Goal: Transaction & Acquisition: Purchase product/service

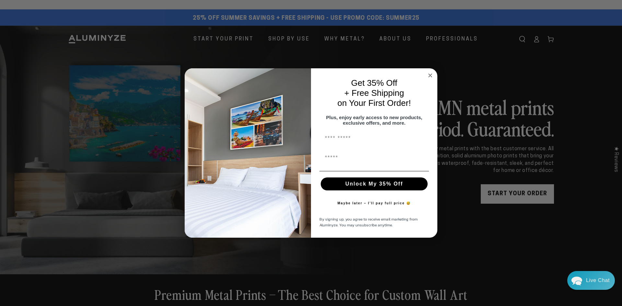
click at [426, 75] on div "Get 35% Off + Free Shipping on Your First Order!" at bounding box center [373, 93] width 113 height 37
click at [428, 73] on circle "Close dialog" at bounding box center [429, 75] width 7 height 7
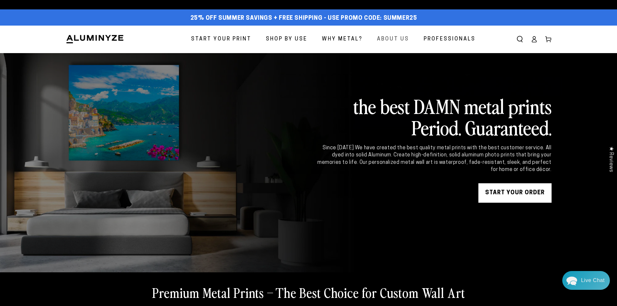
click at [405, 38] on span "About Us" at bounding box center [393, 39] width 32 height 9
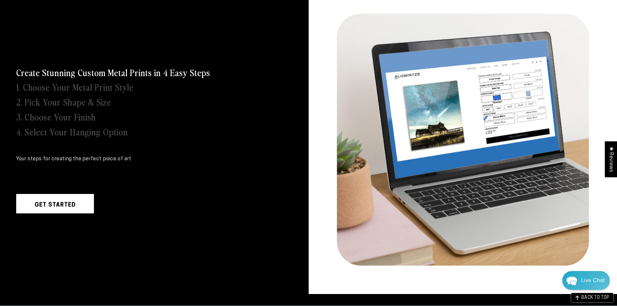
scroll to position [227, 0]
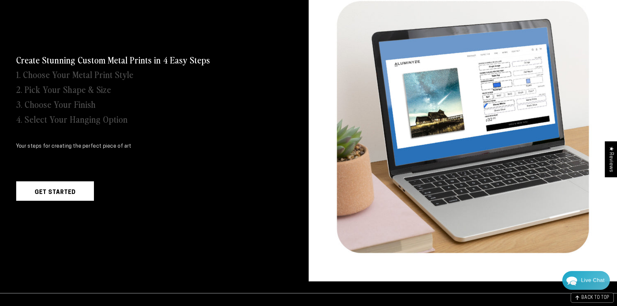
click at [74, 187] on link "Get Started" at bounding box center [55, 190] width 78 height 19
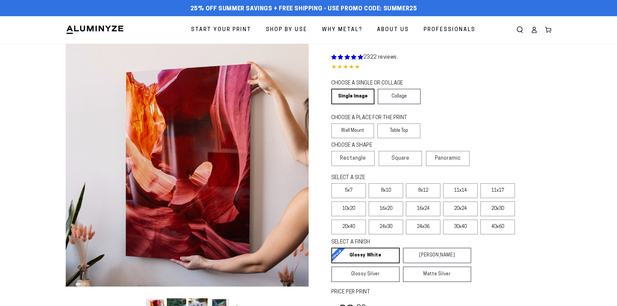
select select "**********"
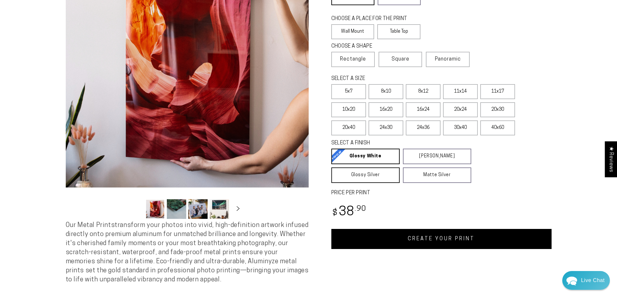
scroll to position [130, 0]
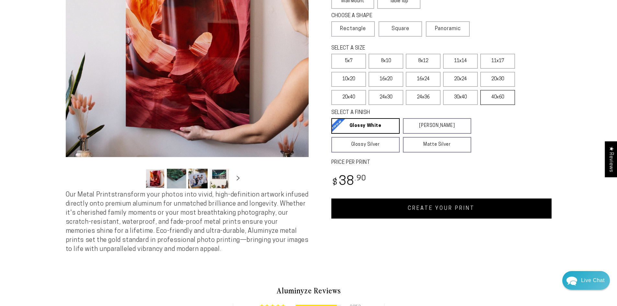
click at [490, 101] on label "40x60" at bounding box center [497, 97] width 35 height 15
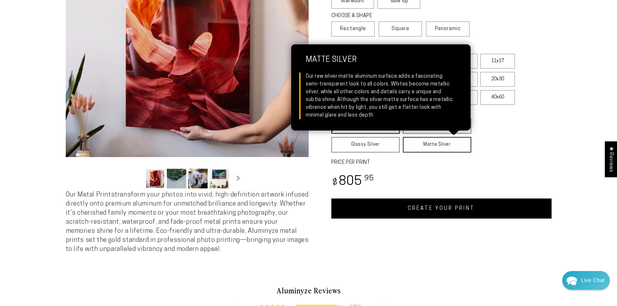
click at [445, 143] on link "Matte Silver Matte Silver Our raw silver matte aluminum surface adds a fascinat…" at bounding box center [437, 145] width 68 height 16
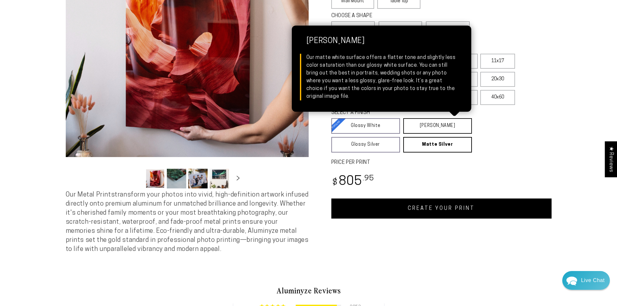
drag, startPoint x: 428, startPoint y: 128, endPoint x: 408, endPoint y: 128, distance: 20.1
click at [427, 128] on link "Matte White Matte White Our matte white surface offers a flatter tone and sligh…" at bounding box center [437, 126] width 69 height 16
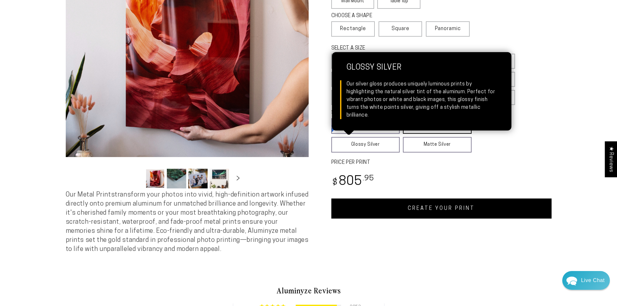
drag, startPoint x: 374, startPoint y: 145, endPoint x: 394, endPoint y: 136, distance: 22.3
click at [374, 146] on link "Glossy Silver Glossy Silver Our silver gloss produces uniquely luminous prints …" at bounding box center [365, 145] width 69 height 16
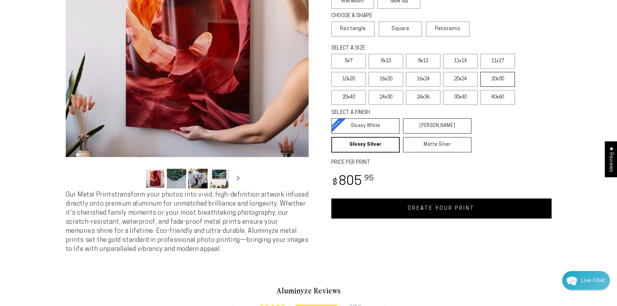
click at [482, 79] on label "20x30" at bounding box center [497, 79] width 35 height 15
click at [499, 100] on label "40x60" at bounding box center [497, 97] width 35 height 15
click at [384, 94] on label "24x30" at bounding box center [385, 97] width 35 height 15
click at [417, 100] on label "24x36" at bounding box center [423, 97] width 35 height 15
click at [457, 104] on label "30x40" at bounding box center [460, 97] width 35 height 15
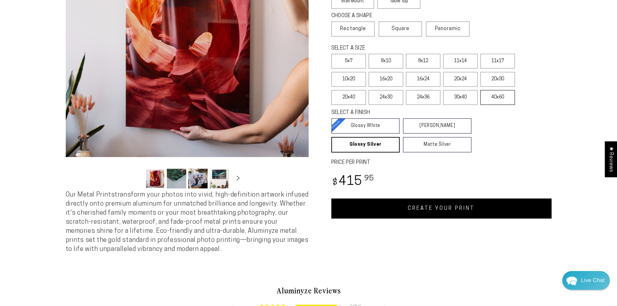
click at [502, 100] on label "40x60" at bounding box center [497, 97] width 35 height 15
click at [349, 62] on label "5x7" at bounding box center [348, 61] width 35 height 15
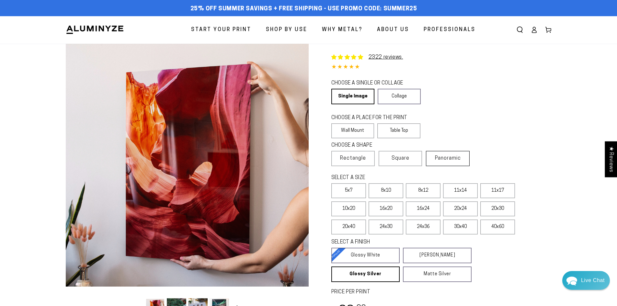
click at [454, 156] on span "Panoramic" at bounding box center [448, 158] width 26 height 5
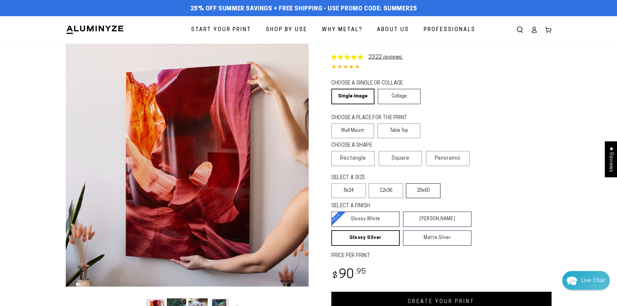
click at [426, 188] on label "20x60" at bounding box center [423, 190] width 35 height 15
click at [402, 135] on label "Table Top" at bounding box center [398, 130] width 43 height 15
click at [492, 194] on label "11x17" at bounding box center [497, 190] width 35 height 15
click at [389, 162] on span "Square" at bounding box center [385, 158] width 18 height 8
click at [362, 127] on label "Wall Mount" at bounding box center [352, 130] width 43 height 15
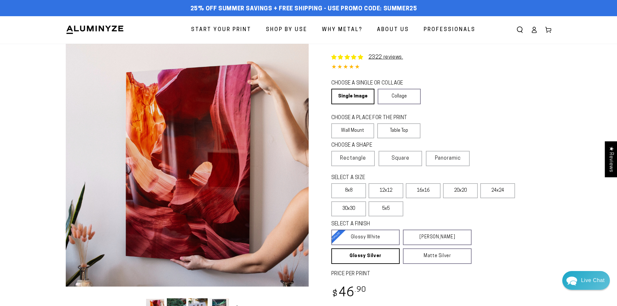
click at [386, 105] on div "CHOOSE A SINGLE OR COLLAGE Learn more Single Image Collage" at bounding box center [441, 93] width 220 height 28
click at [388, 102] on link "Collage" at bounding box center [399, 97] width 43 height 16
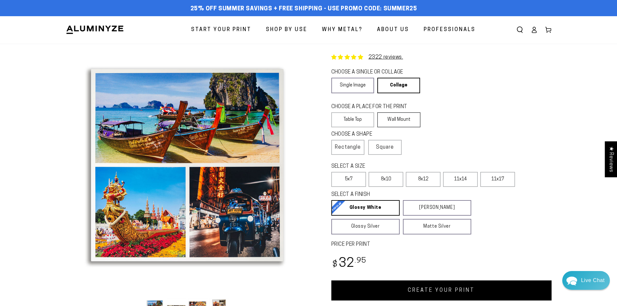
click at [393, 122] on label "Wall Mount" at bounding box center [398, 119] width 43 height 15
click at [404, 125] on label "Wall Mount" at bounding box center [398, 119] width 43 height 15
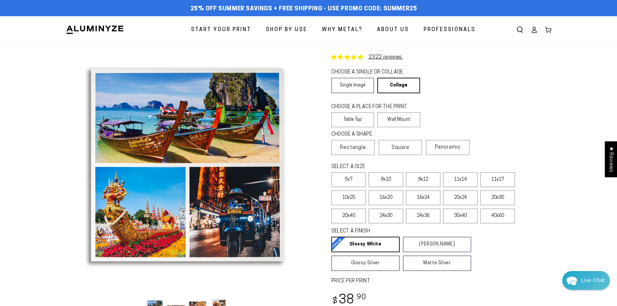
click at [489, 208] on fieldset "SELECT A SIZE Learn more 5x7 8x10" at bounding box center [439, 194] width 216 height 63
click at [488, 209] on label "40x60" at bounding box center [497, 216] width 35 height 15
click at [338, 33] on span "Why Metal?" at bounding box center [342, 29] width 40 height 9
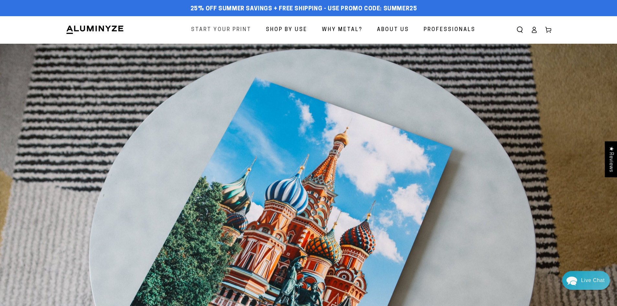
click at [221, 34] on span "Start Your Print" at bounding box center [221, 29] width 60 height 9
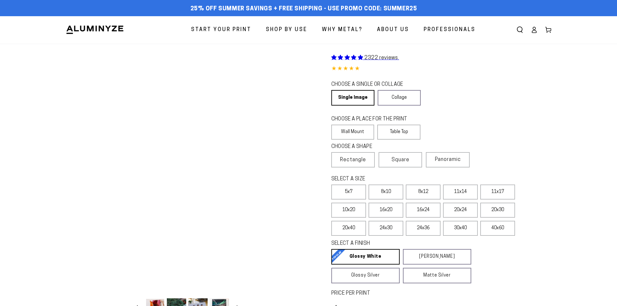
select select "**********"
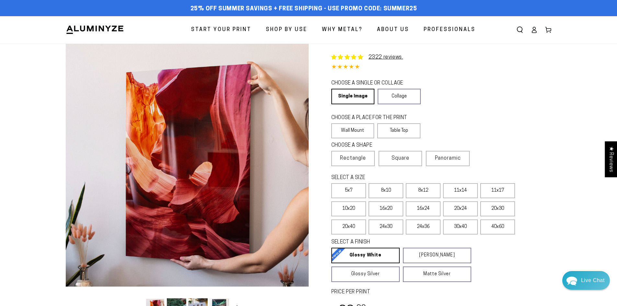
click at [115, 34] on img at bounding box center [95, 30] width 58 height 10
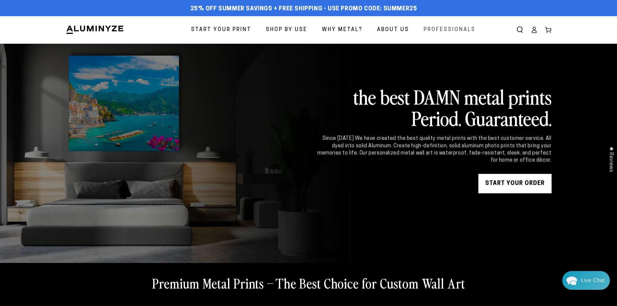
click at [432, 30] on span "Professionals" at bounding box center [450, 29] width 52 height 9
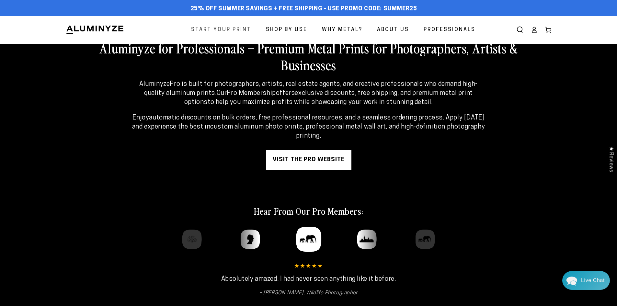
click at [223, 26] on span "Start Your Print" at bounding box center [221, 29] width 60 height 9
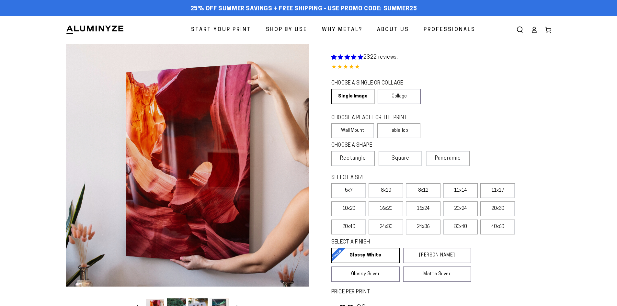
select select "**********"
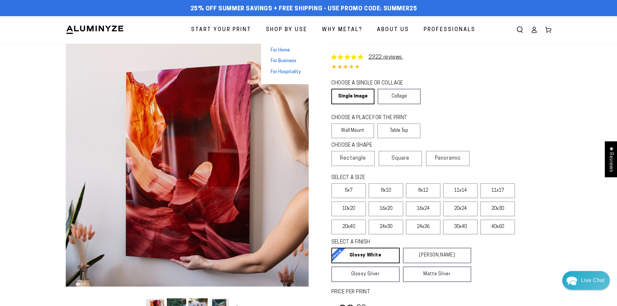
click at [289, 30] on span "Shop By Use" at bounding box center [286, 29] width 41 height 9
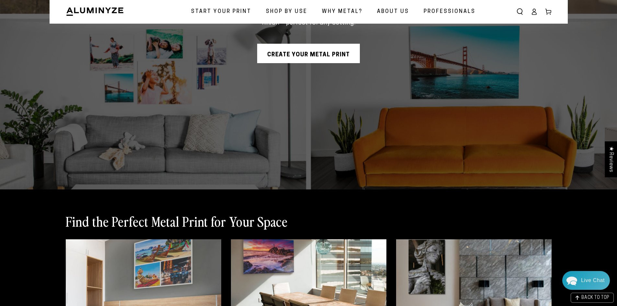
scroll to position [162, 0]
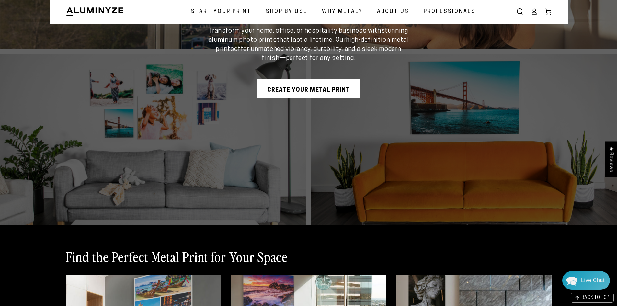
click at [346, 8] on span "Why Metal?" at bounding box center [342, 11] width 40 height 9
